Goal: Task Accomplishment & Management: Manage account settings

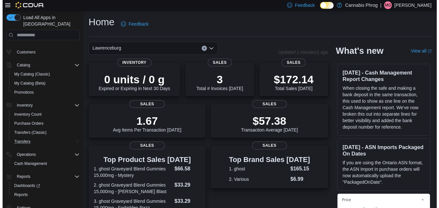
scroll to position [13, 0]
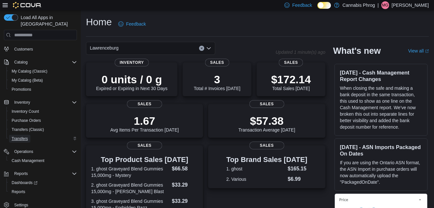
click at [22, 136] on span "Transfers" at bounding box center [20, 138] width 16 height 5
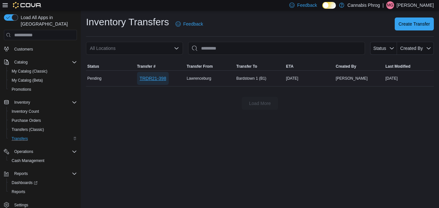
click at [148, 77] on span "TRDR21-398" at bounding box center [153, 78] width 27 height 6
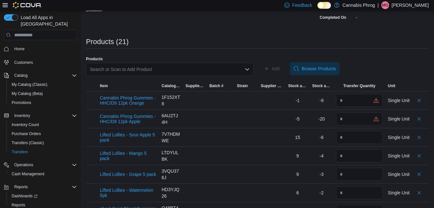
scroll to position [129, 0]
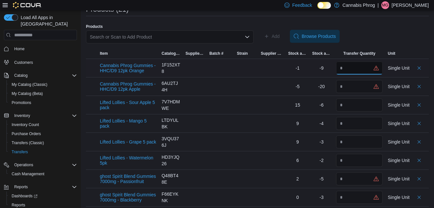
click at [360, 67] on input "number" at bounding box center [359, 67] width 47 height 13
click at [385, 29] on div "Products Search or Scan to Add Product Add Browse Products" at bounding box center [257, 36] width 343 height 25
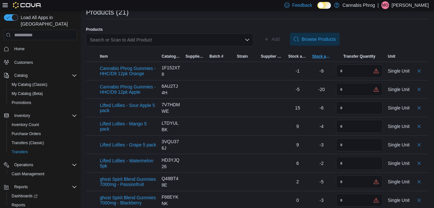
scroll to position [119, 0]
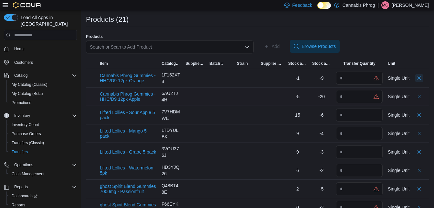
drag, startPoint x: 425, startPoint y: 78, endPoint x: 418, endPoint y: 91, distance: 14.9
click at [423, 78] on button "Delete count" at bounding box center [420, 78] width 8 height 8
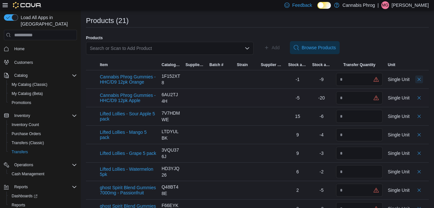
scroll to position [121, 0]
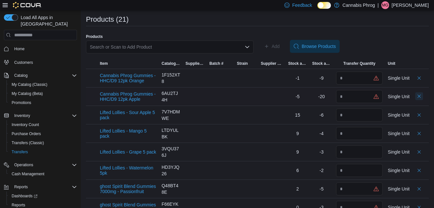
click at [423, 95] on button "Delete count" at bounding box center [420, 96] width 8 height 8
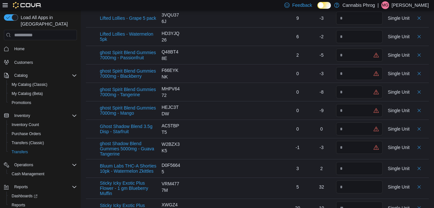
scroll to position [216, 0]
drag, startPoint x: 425, startPoint y: 53, endPoint x: 419, endPoint y: 66, distance: 14.5
click at [423, 53] on button "Delete count" at bounding box center [420, 55] width 8 height 8
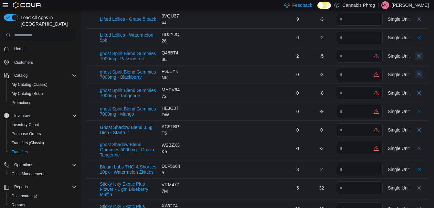
scroll to position [218, 0]
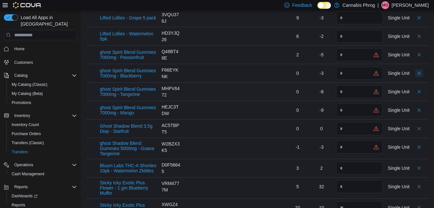
click at [423, 74] on button "Delete count" at bounding box center [420, 73] width 8 height 8
click at [423, 92] on button "Delete count" at bounding box center [420, 91] width 8 height 8
drag, startPoint x: 424, startPoint y: 108, endPoint x: 419, endPoint y: 125, distance: 17.7
click at [423, 109] on button "Delete count" at bounding box center [420, 110] width 8 height 8
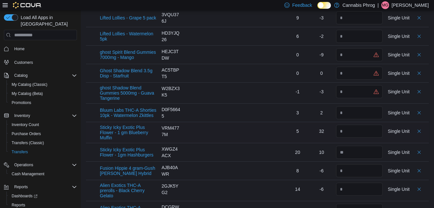
click at [423, 126] on div at bounding box center [420, 131] width 8 height 13
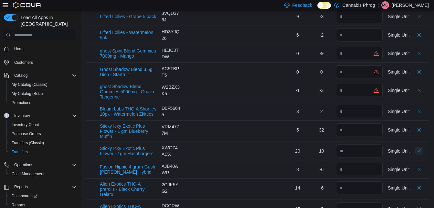
scroll to position [216, 0]
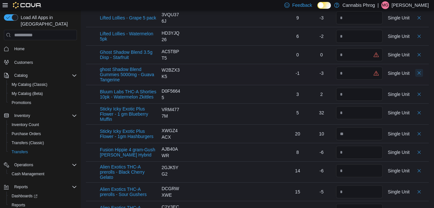
click at [423, 75] on button "Delete count" at bounding box center [420, 73] width 8 height 8
drag, startPoint x: 425, startPoint y: 55, endPoint x: 423, endPoint y: 61, distance: 6.2
click at [423, 55] on button "Delete count" at bounding box center [420, 55] width 8 height 8
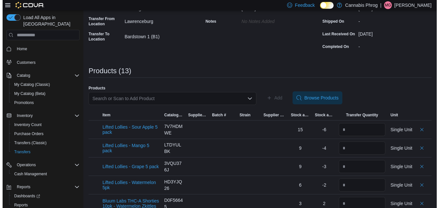
scroll to position [0, 0]
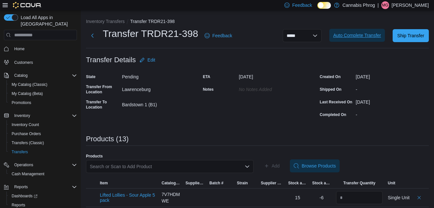
click at [374, 38] on span "Auto Complete Transfer" at bounding box center [358, 35] width 48 height 6
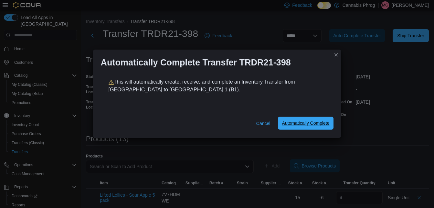
click at [321, 126] on span "Automatically Complete" at bounding box center [306, 123] width 48 height 6
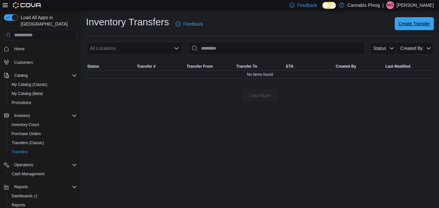
click at [401, 24] on span "Create Transfer" at bounding box center [414, 23] width 31 height 6
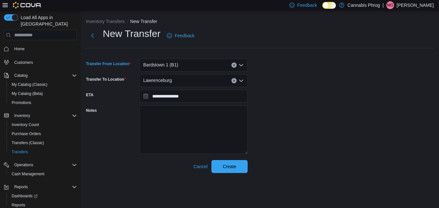
click at [181, 65] on div "Bardstown 1 (B1)" at bounding box center [193, 65] width 108 height 13
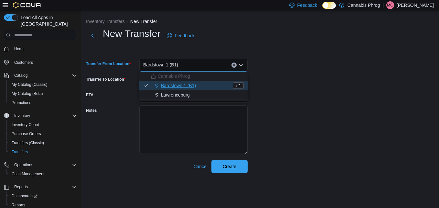
click at [181, 83] on span "Bardstown 1 (B1)" at bounding box center [178, 85] width 35 height 6
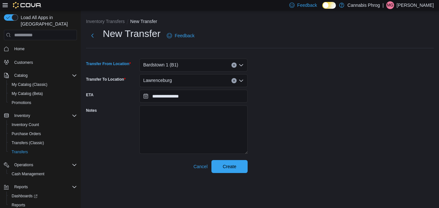
click at [175, 79] on div "Lawrenceburg" at bounding box center [193, 80] width 108 height 13
click at [181, 65] on div "Bardstown 1 (B1)" at bounding box center [193, 65] width 108 height 13
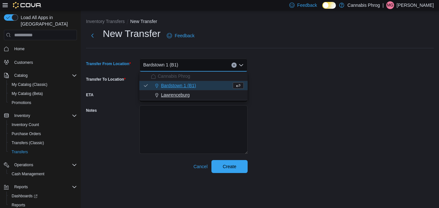
click at [170, 98] on span "Lawrenceburg" at bounding box center [175, 95] width 29 height 6
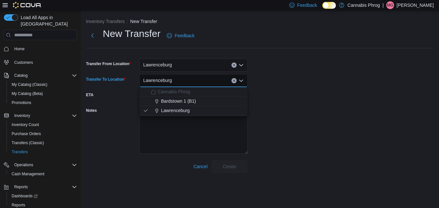
click at [175, 82] on input "Transfer To Location" at bounding box center [175, 81] width 1 height 8
click at [173, 102] on span "Bardstown 1 (B1)" at bounding box center [178, 101] width 35 height 6
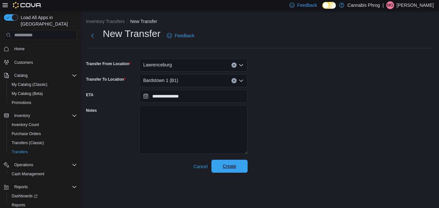
click at [222, 167] on span "Create" at bounding box center [229, 165] width 28 height 13
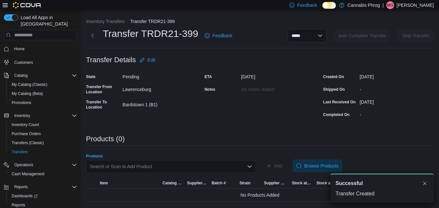
click at [168, 169] on div "Search or Scan to Add Product" at bounding box center [171, 166] width 170 height 13
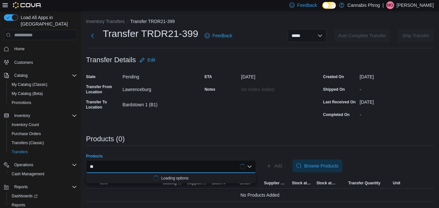
type input "*"
type input "****"
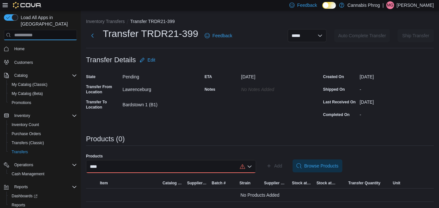
click at [28, 30] on input "search" at bounding box center [40, 35] width 73 height 10
click at [34, 140] on span "Transfers (Classic)" at bounding box center [28, 142] width 32 height 5
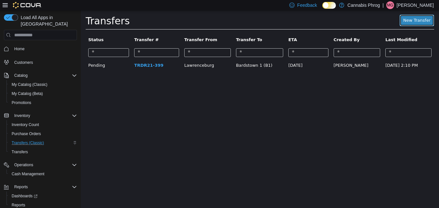
click at [405, 24] on link "New Transfer" at bounding box center [417, 21] width 35 height 12
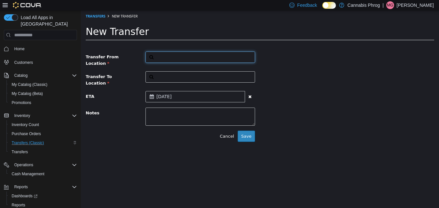
click at [192, 56] on button "button" at bounding box center [201, 56] width 110 height 11
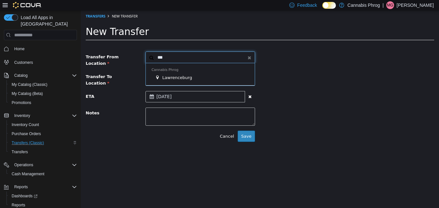
type input "***"
click at [169, 75] on span "Lawrenceburg" at bounding box center [177, 77] width 30 height 5
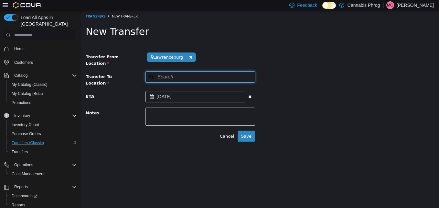
click at [170, 73] on span "Search" at bounding box center [159, 76] width 27 height 7
type input "*"
type input "*****"
click at [172, 95] on span "Bardstown 1 (B1)" at bounding box center [180, 97] width 37 height 5
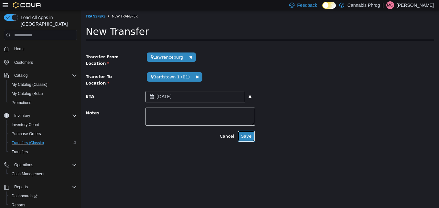
click at [252, 130] on button "Save" at bounding box center [246, 136] width 17 height 12
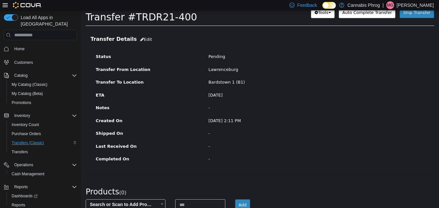
scroll to position [61, 0]
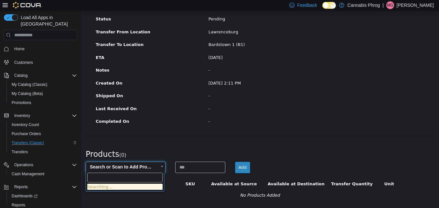
click at [120, 168] on body "× Save successful. Transfers TRDR21-400 Transfer #TRDR21-400 Preparing Download…" at bounding box center [260, 78] width 358 height 258
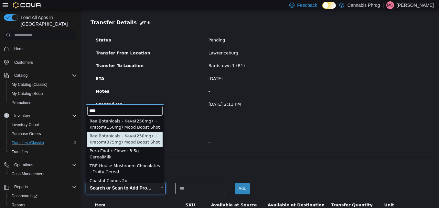
scroll to position [29, 0]
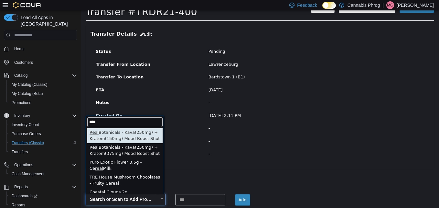
type input "****"
type input "**********"
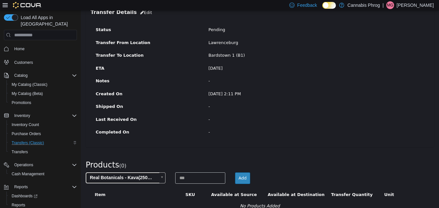
scroll to position [61, 0]
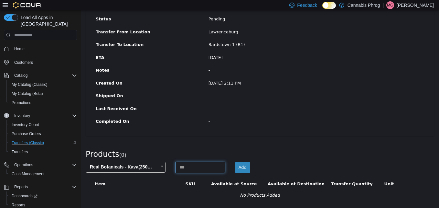
click at [205, 167] on input at bounding box center [200, 166] width 50 height 11
type input "*"
click at [242, 165] on button "Add" at bounding box center [242, 167] width 15 height 12
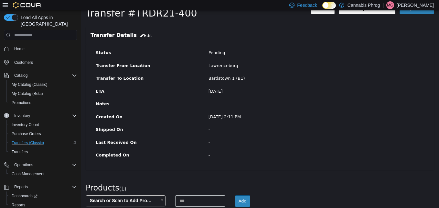
scroll to position [0, 0]
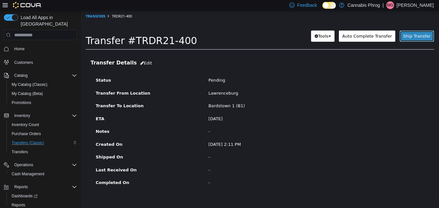
click at [408, 36] on span "Ship Transfer" at bounding box center [416, 36] width 27 height 5
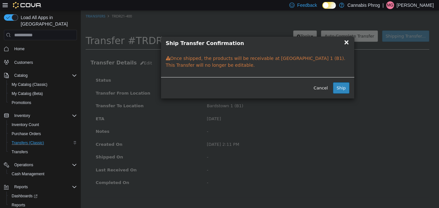
click at [348, 44] on span "×" at bounding box center [347, 42] width 6 height 8
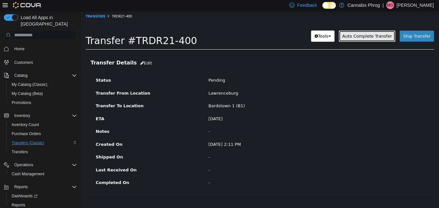
click at [360, 34] on span "Auto Complete Transfer" at bounding box center [367, 36] width 49 height 5
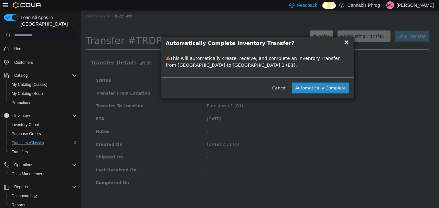
click at [346, 42] on span "×" at bounding box center [347, 42] width 6 height 8
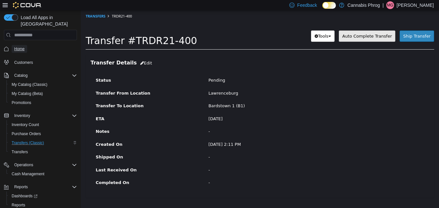
click at [19, 45] on span "Home" at bounding box center [19, 49] width 10 height 8
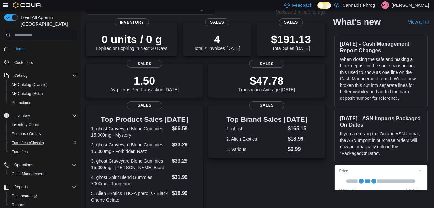
scroll to position [0, 0]
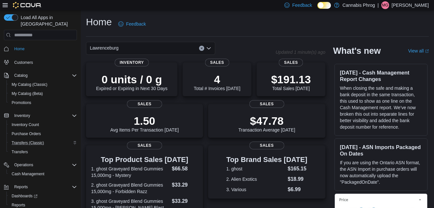
click at [129, 48] on div "Lawrenceburg" at bounding box center [150, 48] width 129 height 13
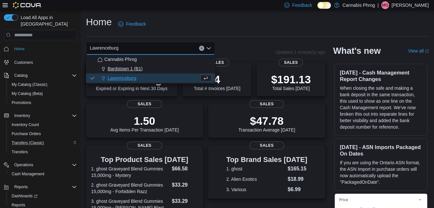
click at [139, 67] on span "Bardstown 1 (B1)" at bounding box center [125, 68] width 35 height 6
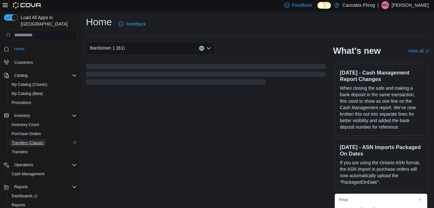
click at [29, 140] on span "Transfers (Classic)" at bounding box center [28, 142] width 32 height 5
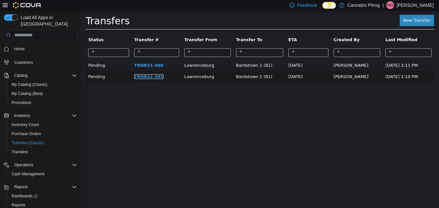
click at [136, 78] on link "TRDR21-399" at bounding box center [148, 76] width 29 height 5
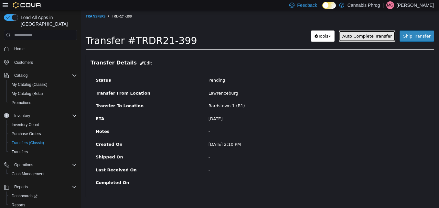
click at [371, 34] on span "Auto Complete Transfer" at bounding box center [367, 36] width 49 height 5
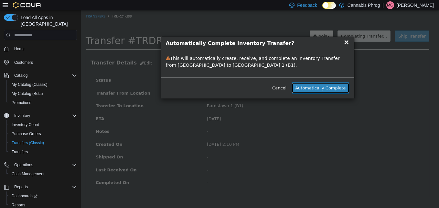
click at [335, 88] on button "Automatically Complete" at bounding box center [321, 88] width 58 height 12
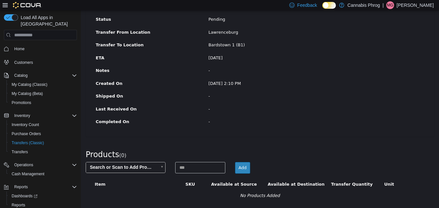
scroll to position [61, 0]
click at [24, 149] on span "Transfers" at bounding box center [20, 151] width 16 height 5
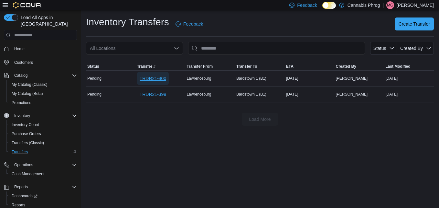
click at [149, 79] on span "TRDR21-400" at bounding box center [153, 78] width 27 height 6
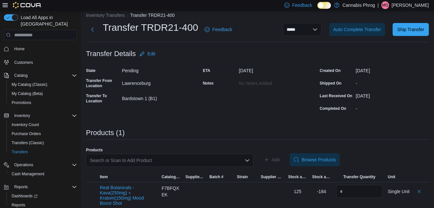
scroll to position [12, 0]
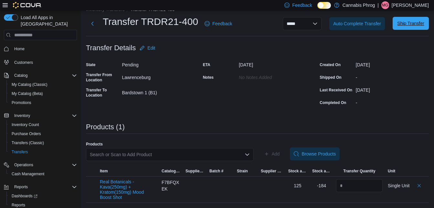
click at [412, 27] on span "Ship Transfer" at bounding box center [411, 23] width 28 height 13
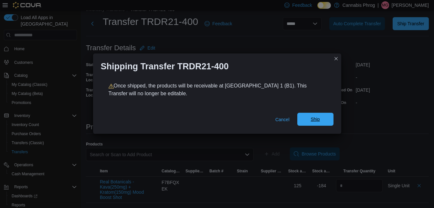
click at [309, 118] on span "Ship" at bounding box center [316, 119] width 28 height 13
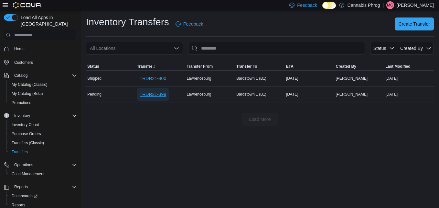
click at [152, 93] on span "TRDR21-399" at bounding box center [153, 94] width 27 height 6
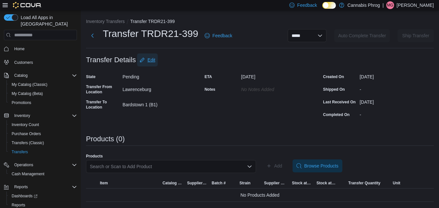
drag, startPoint x: 153, startPoint y: 59, endPoint x: 161, endPoint y: 62, distance: 8.7
click at [153, 59] on span "Edit" at bounding box center [152, 60] width 8 height 6
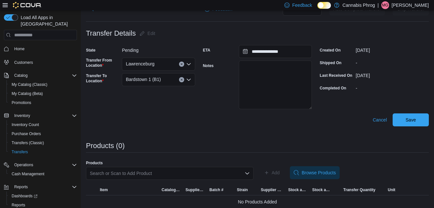
scroll to position [32, 0]
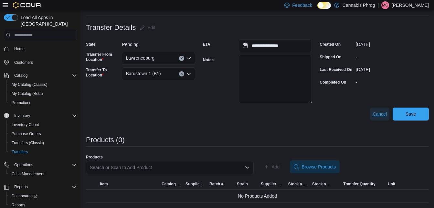
click at [387, 113] on span "Cancel" at bounding box center [380, 114] width 14 height 6
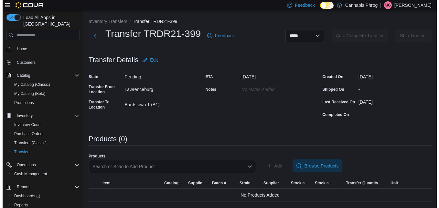
scroll to position [0, 0]
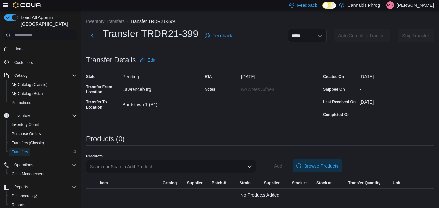
click at [22, 149] on span "Transfers" at bounding box center [20, 151] width 16 height 5
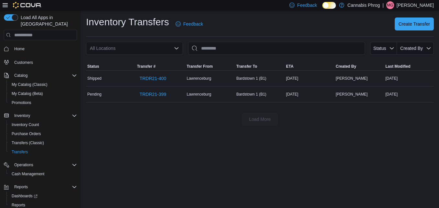
drag, startPoint x: 97, startPoint y: 96, endPoint x: 262, endPoint y: 168, distance: 180.1
click at [262, 168] on div "Inventory Transfers Feedback Create Transfer All Locations Status Created By So…" at bounding box center [260, 108] width 358 height 197
click at [150, 93] on span "TRDR21-399" at bounding box center [153, 94] width 27 height 6
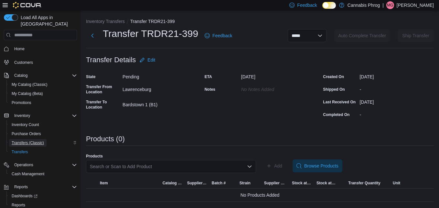
click at [28, 140] on span "Transfers (Classic)" at bounding box center [28, 142] width 32 height 5
